Goal: Task Accomplishment & Management: Manage account settings

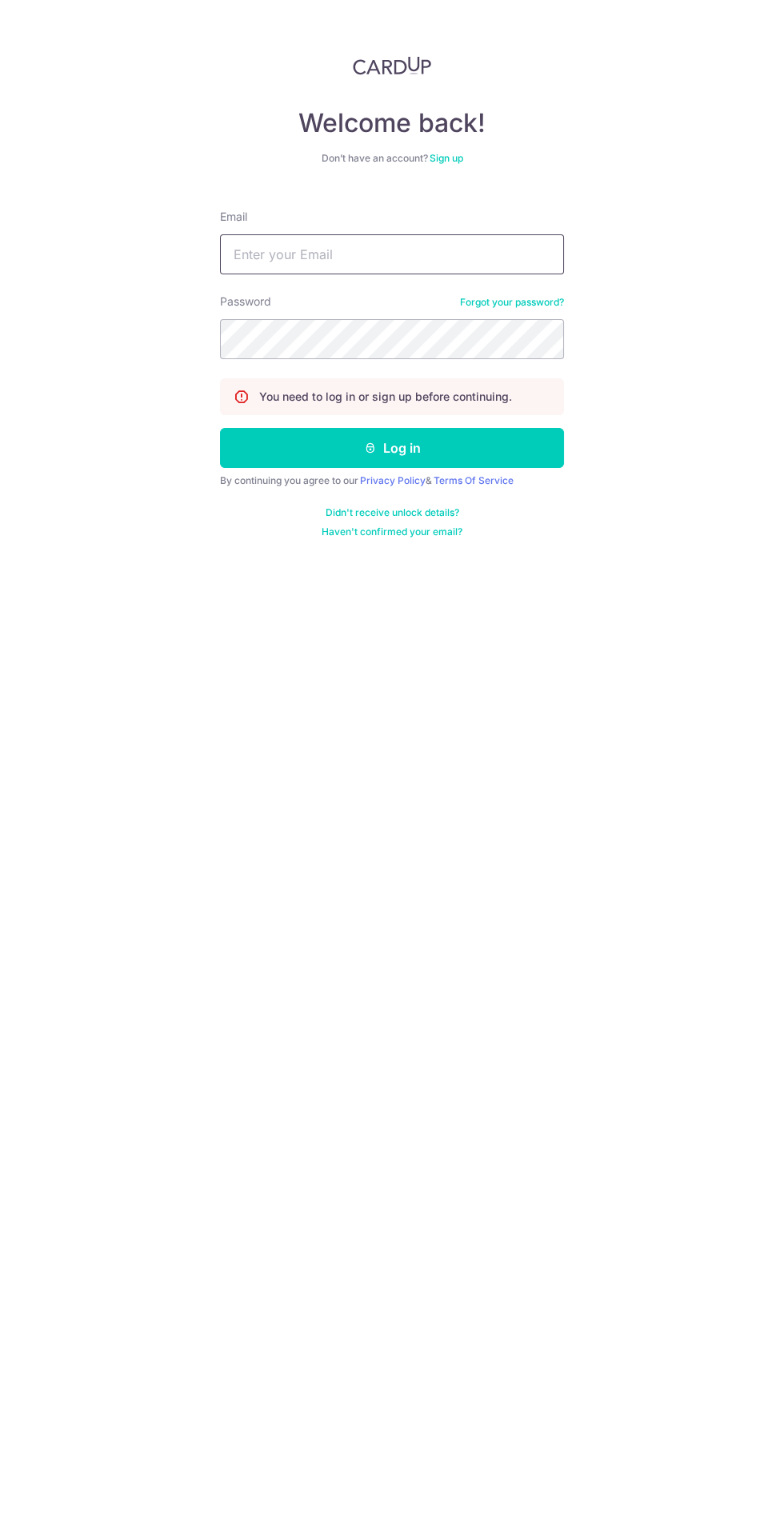
click at [405, 256] on input "Email" at bounding box center [392, 255] width 344 height 40
type input "[EMAIL_ADDRESS][DOMAIN_NAME]"
click at [220, 428] on button "Log in" at bounding box center [392, 448] width 344 height 40
